Goal: Task Accomplishment & Management: Use online tool/utility

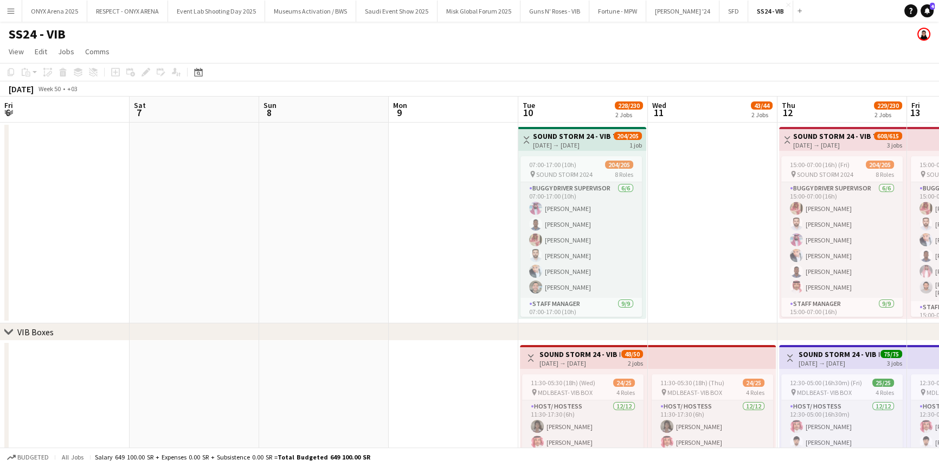
scroll to position [498, 0]
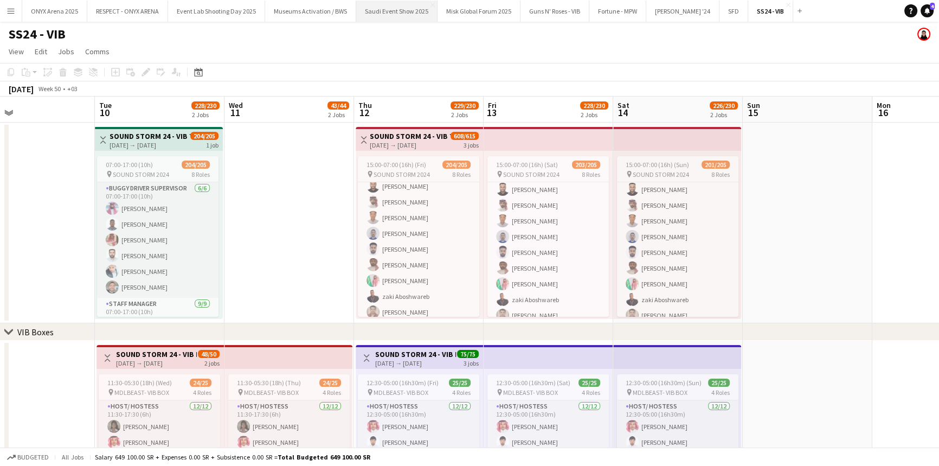
click at [391, 8] on button "Saudi Event Show 2025 Close" at bounding box center [396, 11] width 81 height 21
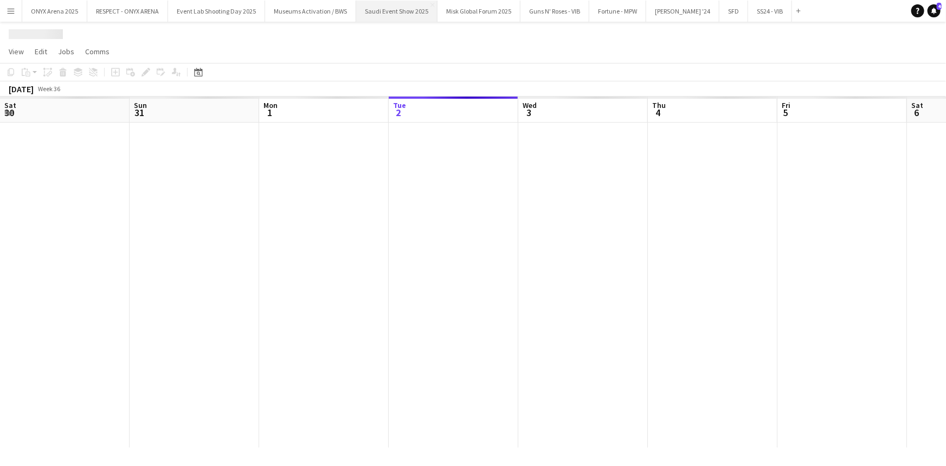
scroll to position [0, 259]
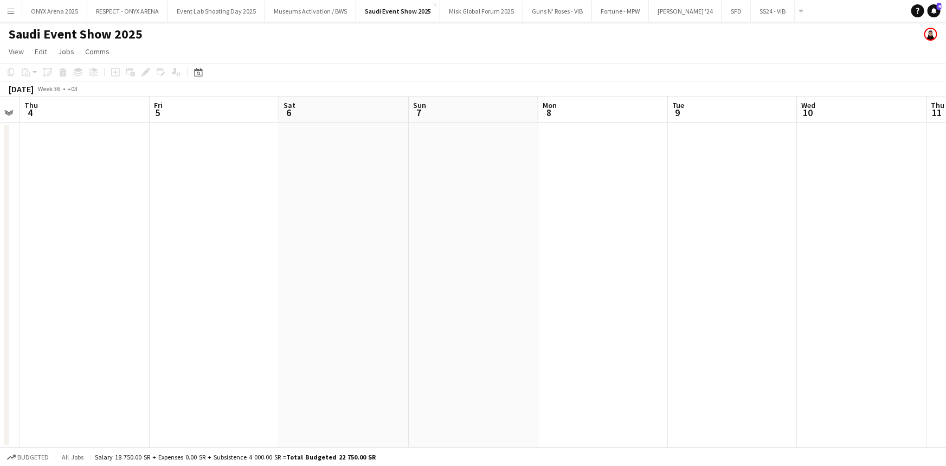
drag, startPoint x: 748, startPoint y: 249, endPoint x: 434, endPoint y: 257, distance: 313.9
click at [379, 254] on app-calendar-viewport "Mon 1 Tue 2 Wed 3 Thu 4 Fri 5 Sat 6 Sun 7 Mon 8 Tue 9 Wed 10 Thu 11 Fri 12 Sat …" at bounding box center [473, 271] width 946 height 351
drag, startPoint x: 765, startPoint y: 264, endPoint x: 321, endPoint y: 273, distance: 444.0
click at [321, 273] on app-calendar-viewport "Fri 5 Sat 6 Sun 7 Mon 8 Tue 9 Wed 10 Thu 11 Fri 12 Sat 13 Sun 14 Mon 15 Tue 16 …" at bounding box center [473, 271] width 946 height 351
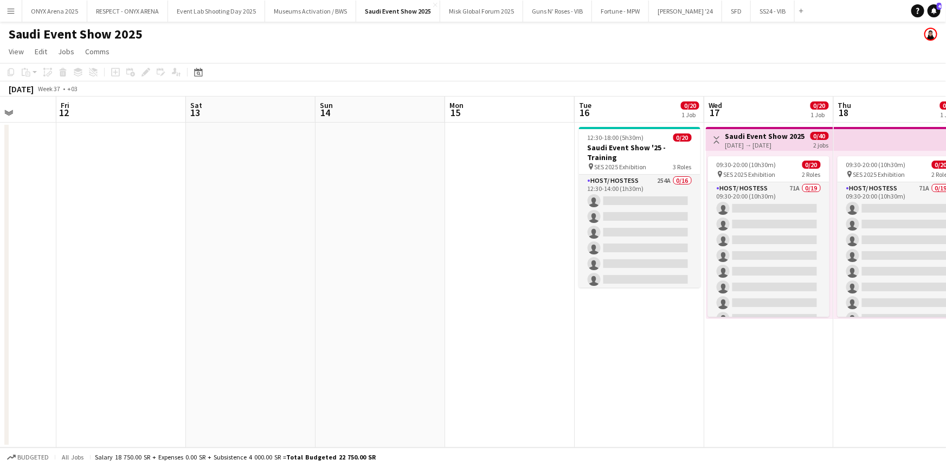
drag, startPoint x: 674, startPoint y: 280, endPoint x: 118, endPoint y: 301, distance: 557.0
click at [118, 301] on app-calendar-viewport "Tue 9 Wed 10 Thu 11 Fri 12 Sat 13 Sun 14 Mon 15 Tue 16 0/20 1 Job Wed 17 0/20 1…" at bounding box center [473, 271] width 946 height 351
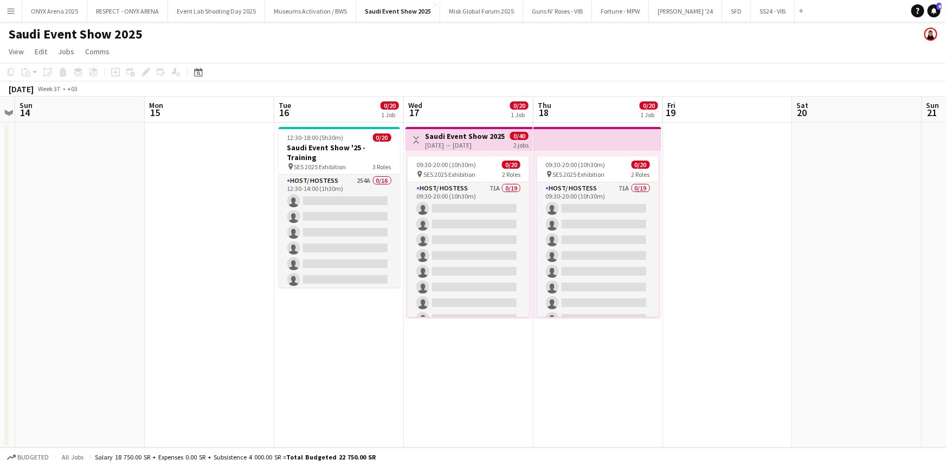
drag, startPoint x: 714, startPoint y: 336, endPoint x: 444, endPoint y: 342, distance: 270.0
click at [444, 342] on app-calendar-viewport "Thu 11 Fri 12 Sat 13 Sun 14 Mon 15 Tue 16 0/20 1 Job Wed 17 0/20 1 Job Thu 18 0…" at bounding box center [473, 271] width 946 height 351
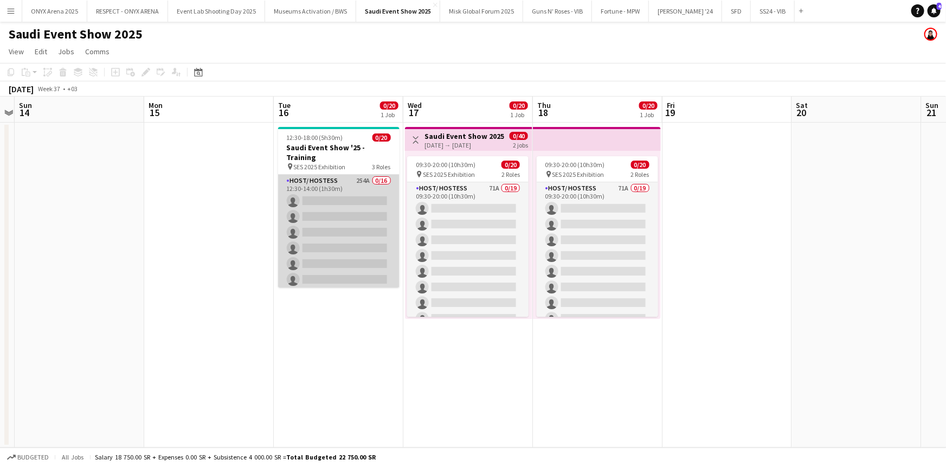
click at [319, 185] on app-card-role "Host/ Hostess 254A 0/16 12:30-14:00 (1h30m) single-neutral-actions single-neutr…" at bounding box center [338, 311] width 121 height 273
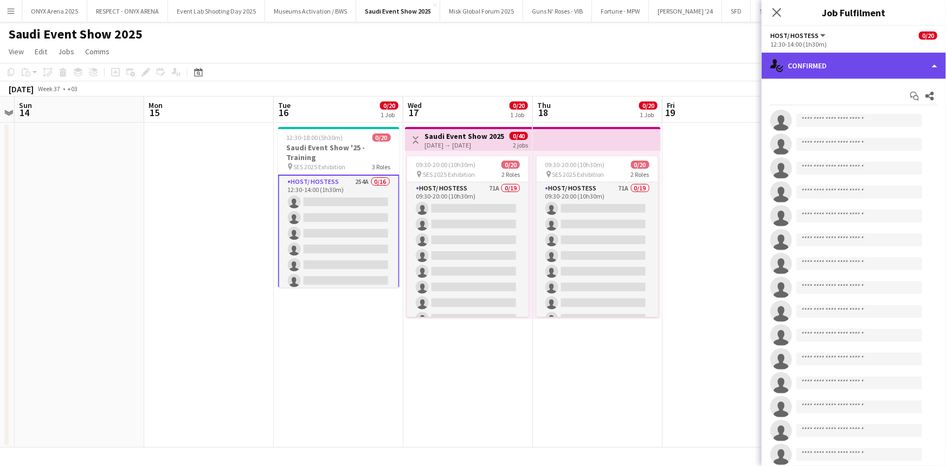
click at [850, 67] on div "single-neutral-actions-check-2 Confirmed" at bounding box center [854, 66] width 184 height 26
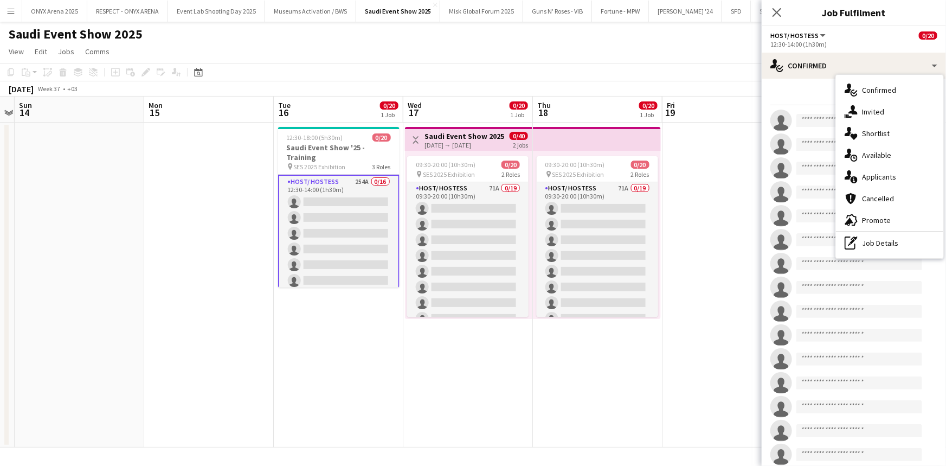
click at [864, 134] on span "Shortlist" at bounding box center [876, 133] width 28 height 10
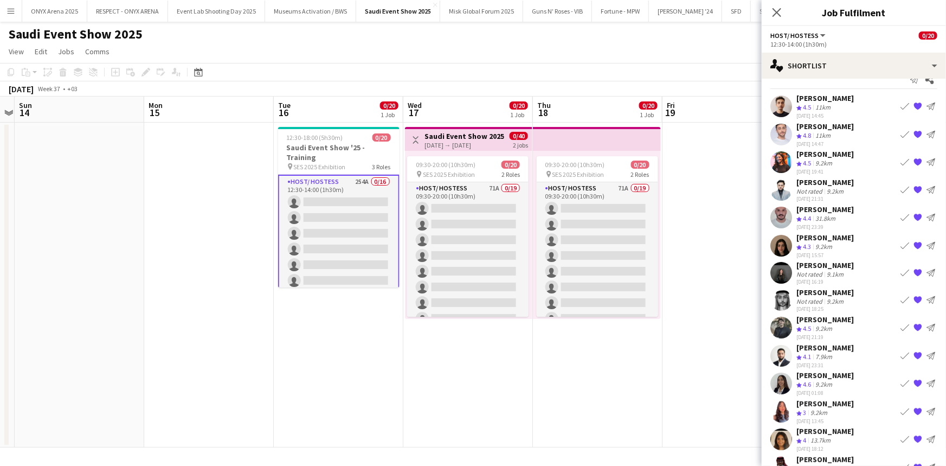
scroll to position [0, 0]
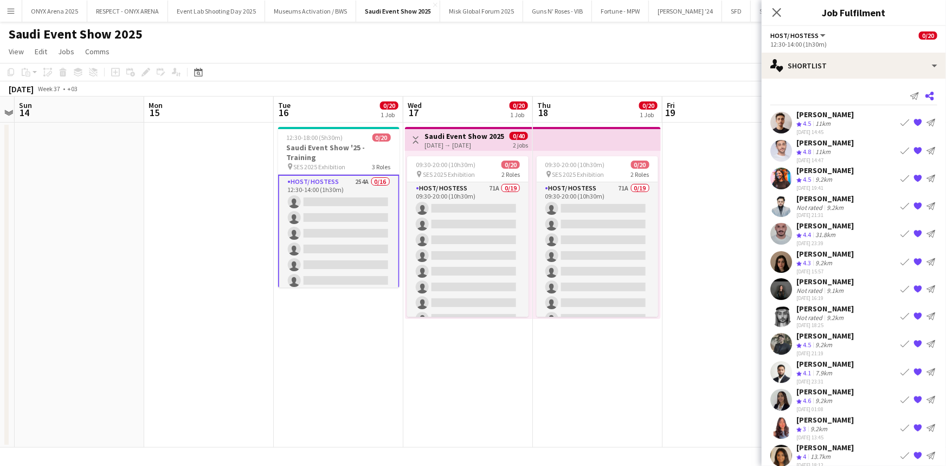
click at [925, 96] on icon at bounding box center [929, 96] width 9 height 9
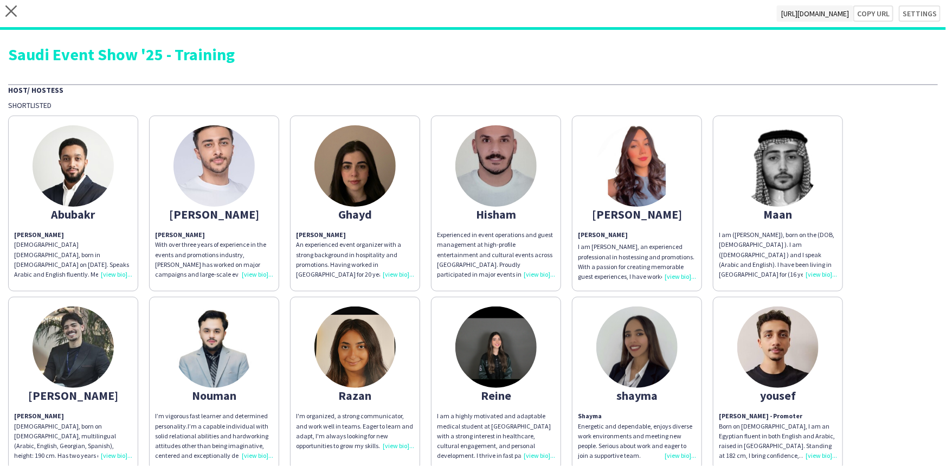
click at [393, 276] on div "[PERSON_NAME] An experienced event organizer with a strong background in hospit…" at bounding box center [355, 254] width 118 height 49
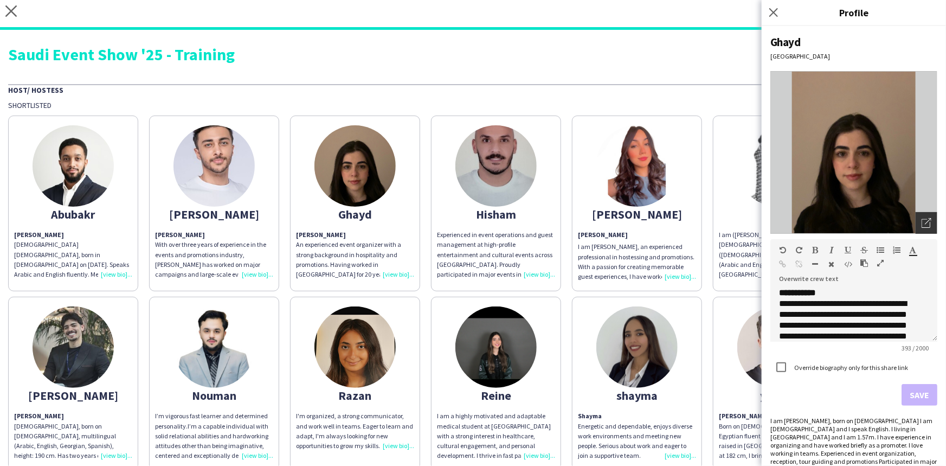
click at [921, 221] on icon "Open photos pop-in" at bounding box center [926, 223] width 10 height 10
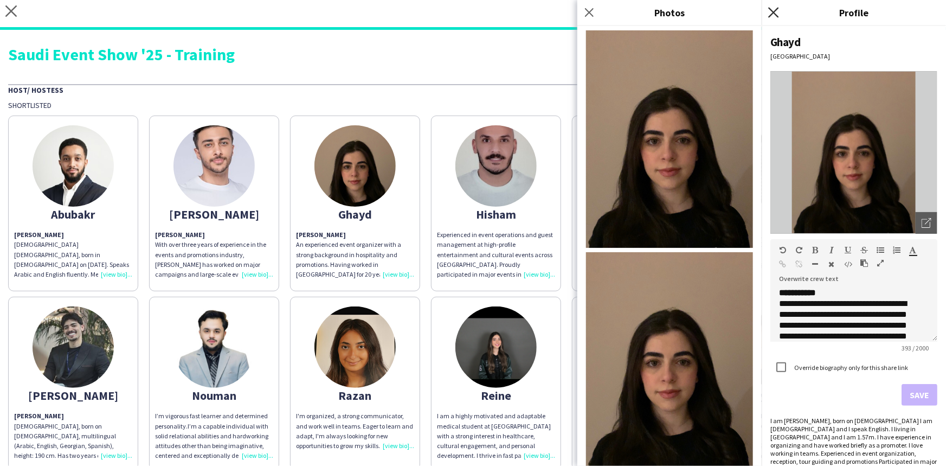
click at [772, 9] on icon "Close pop-in" at bounding box center [773, 12] width 10 height 10
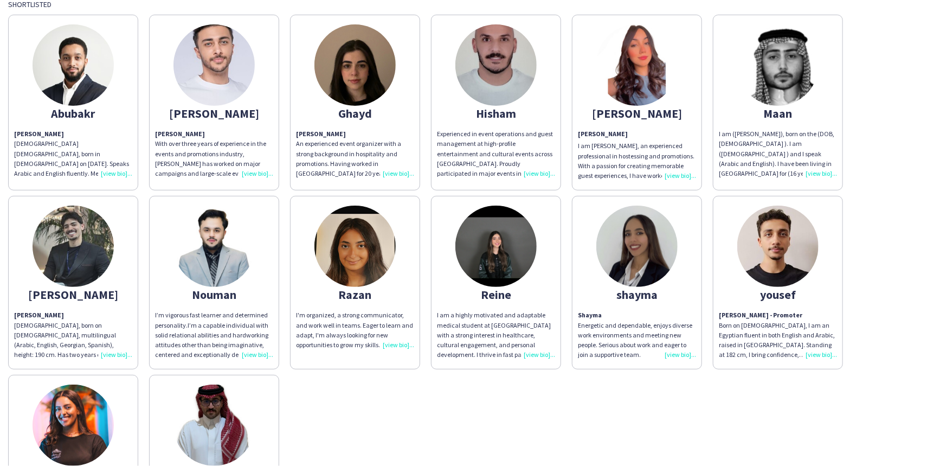
scroll to position [49, 0]
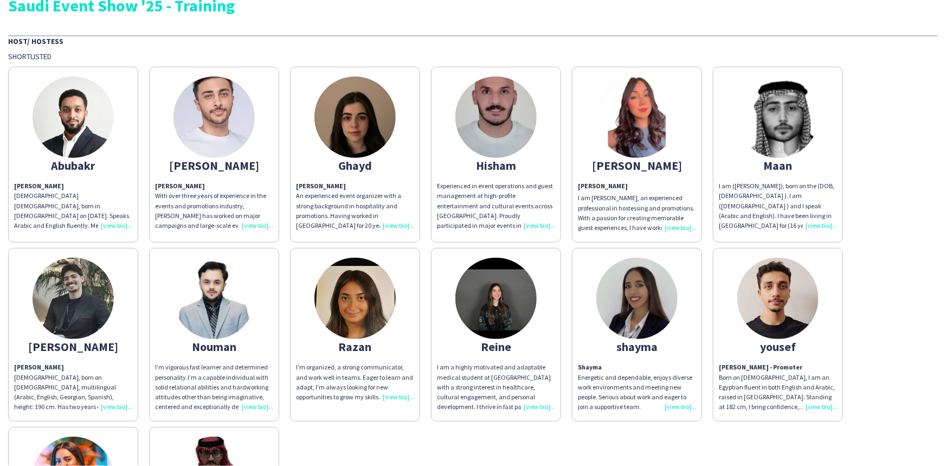
click at [643, 167] on div "[PERSON_NAME]" at bounding box center [637, 165] width 118 height 10
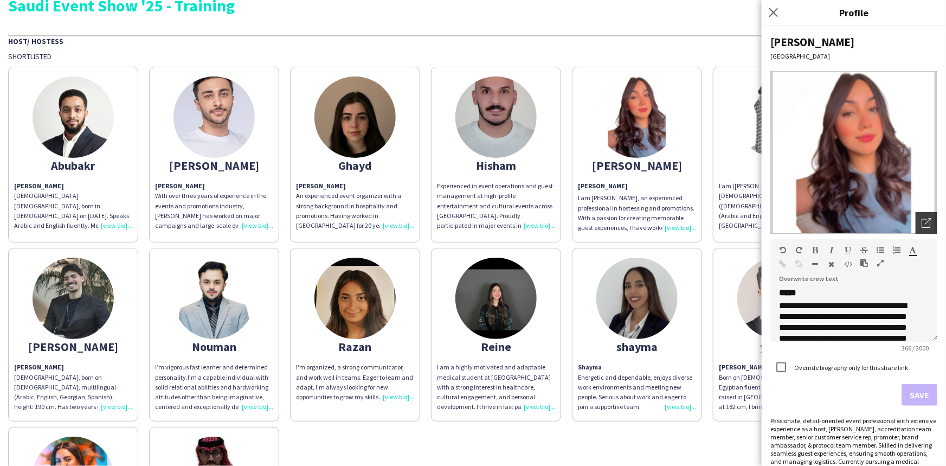
click at [920, 213] on div "Open photos pop-in" at bounding box center [926, 223] width 22 height 22
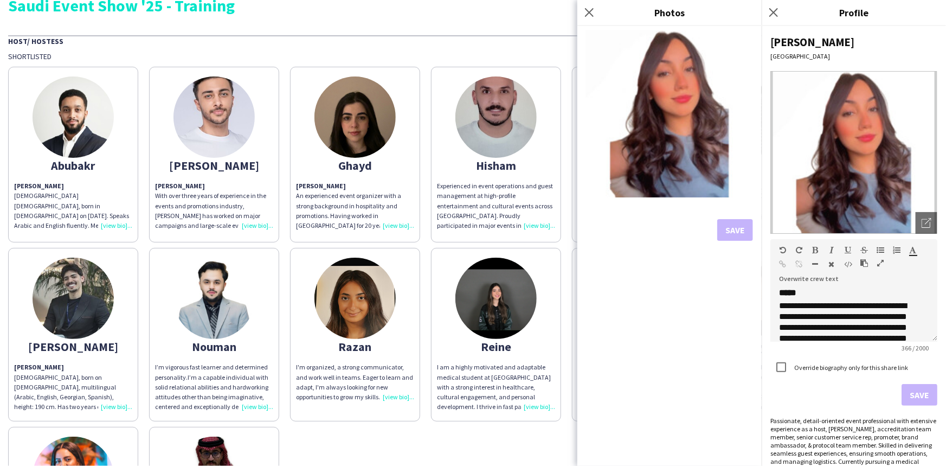
click at [575, 6] on div "Saudi Event Show '25 - Training" at bounding box center [473, 5] width 930 height 16
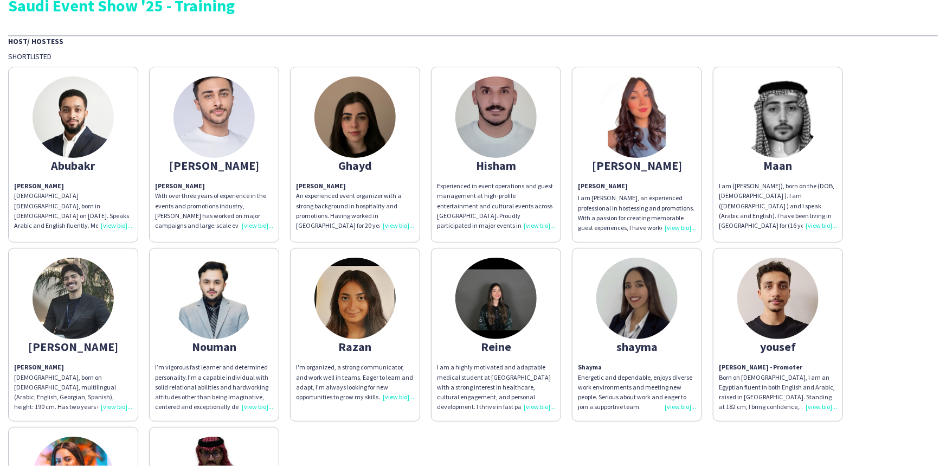
scroll to position [0, 0]
